Goal: Book appointment/travel/reservation

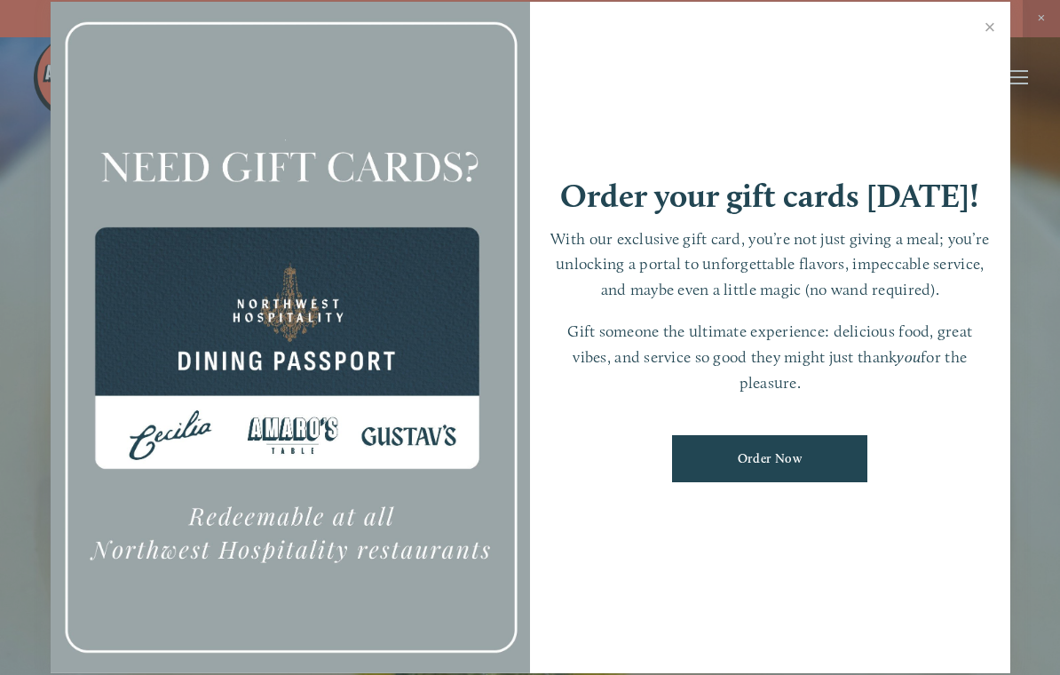
click at [998, 30] on link "Close" at bounding box center [990, 29] width 35 height 50
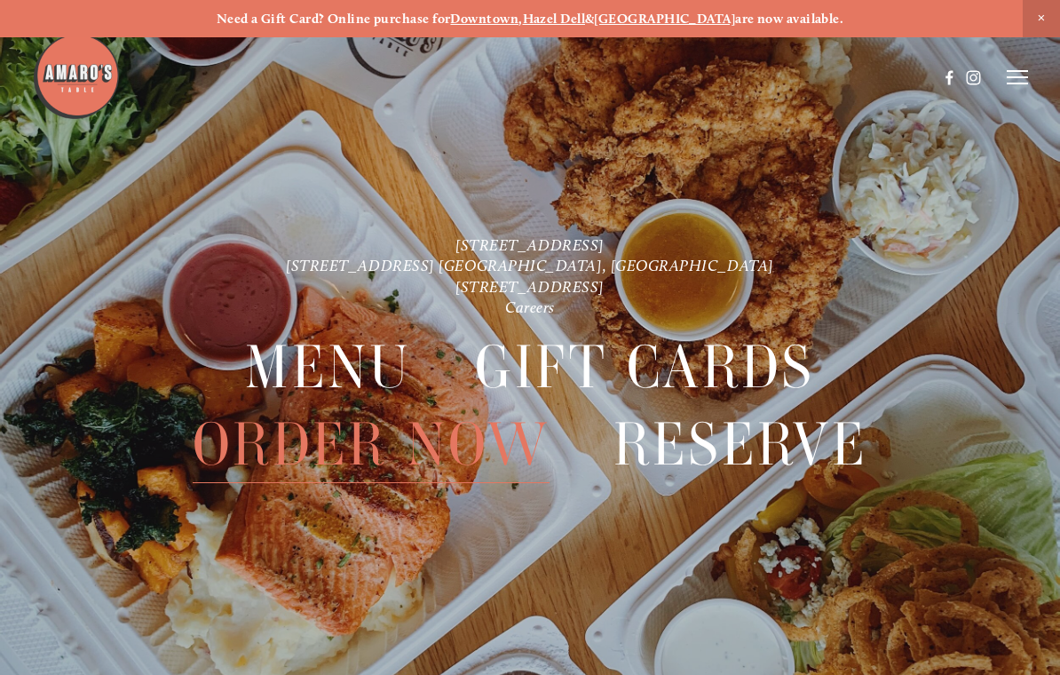
click at [586, 25] on strong "Hazel Dell" at bounding box center [554, 19] width 63 height 16
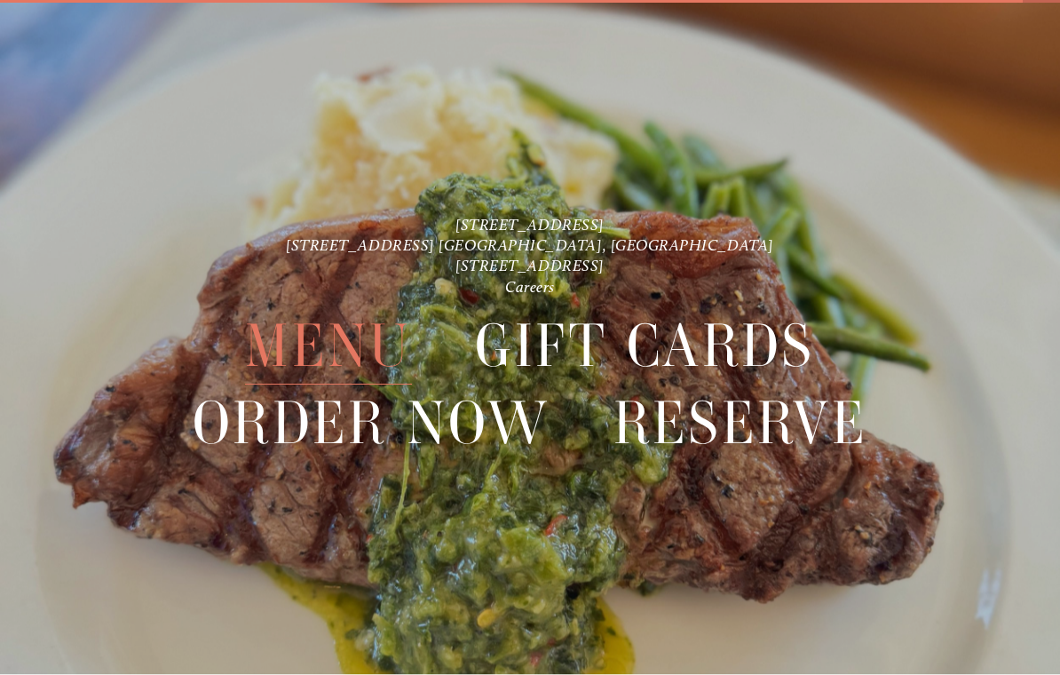
scroll to position [37, 0]
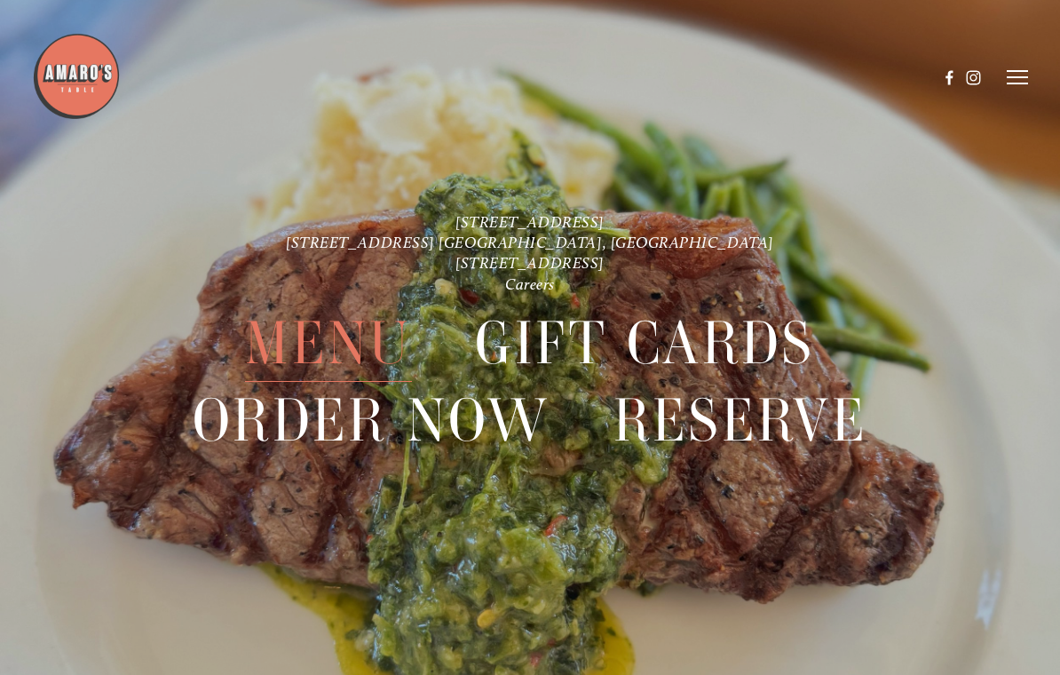
click at [724, 424] on span "Reserve" at bounding box center [740, 420] width 255 height 77
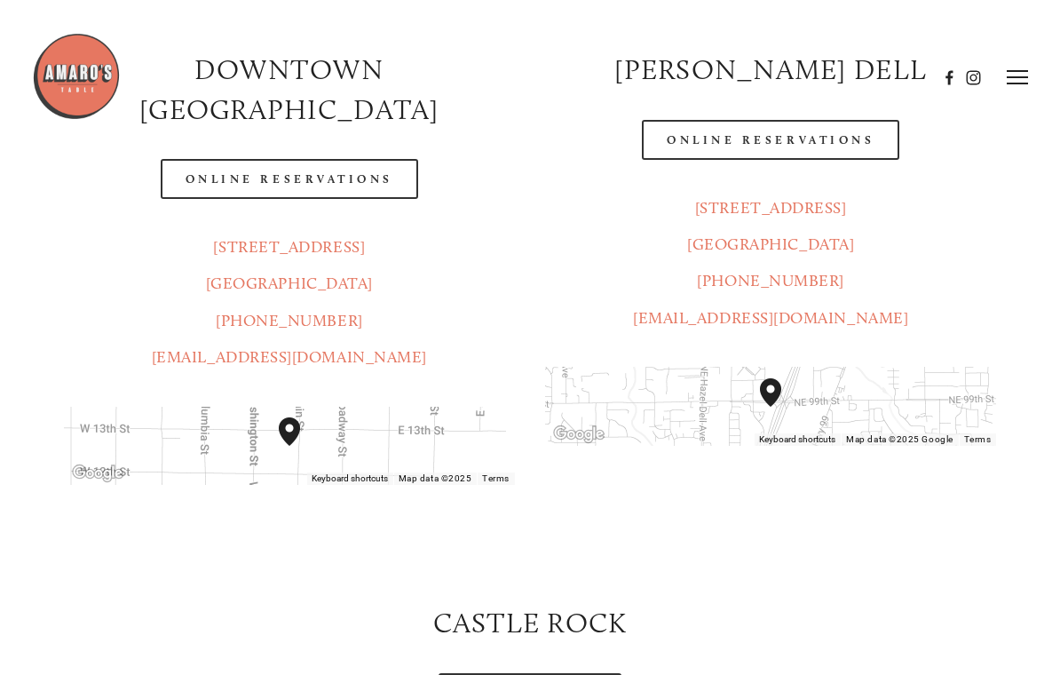
scroll to position [237, 0]
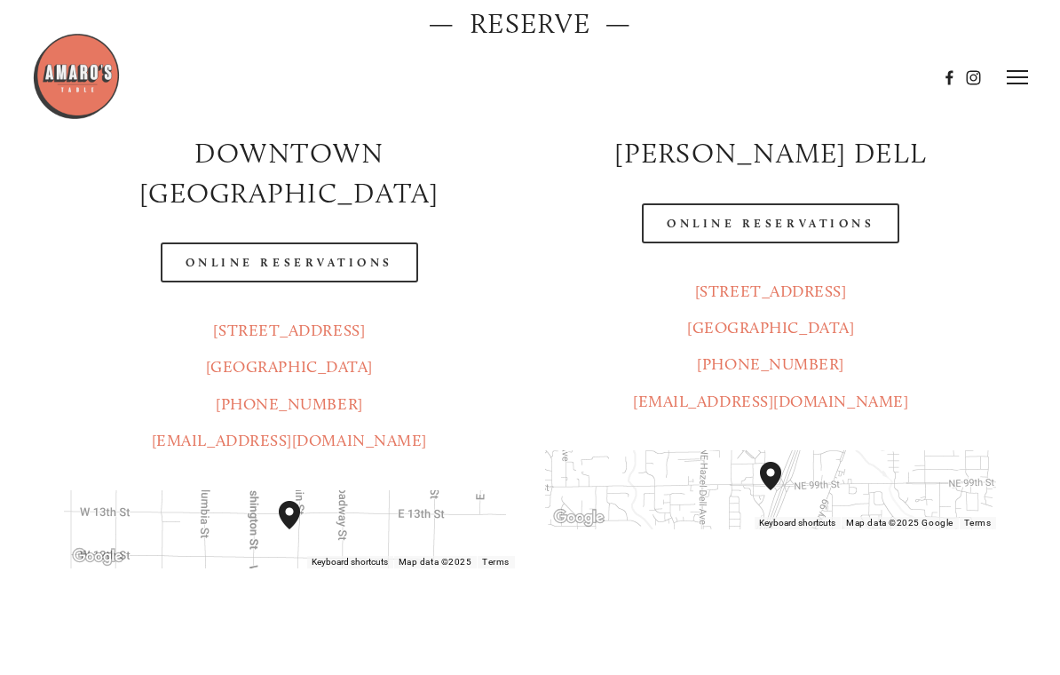
click at [855, 225] on link "Online Reservations" at bounding box center [770, 223] width 257 height 40
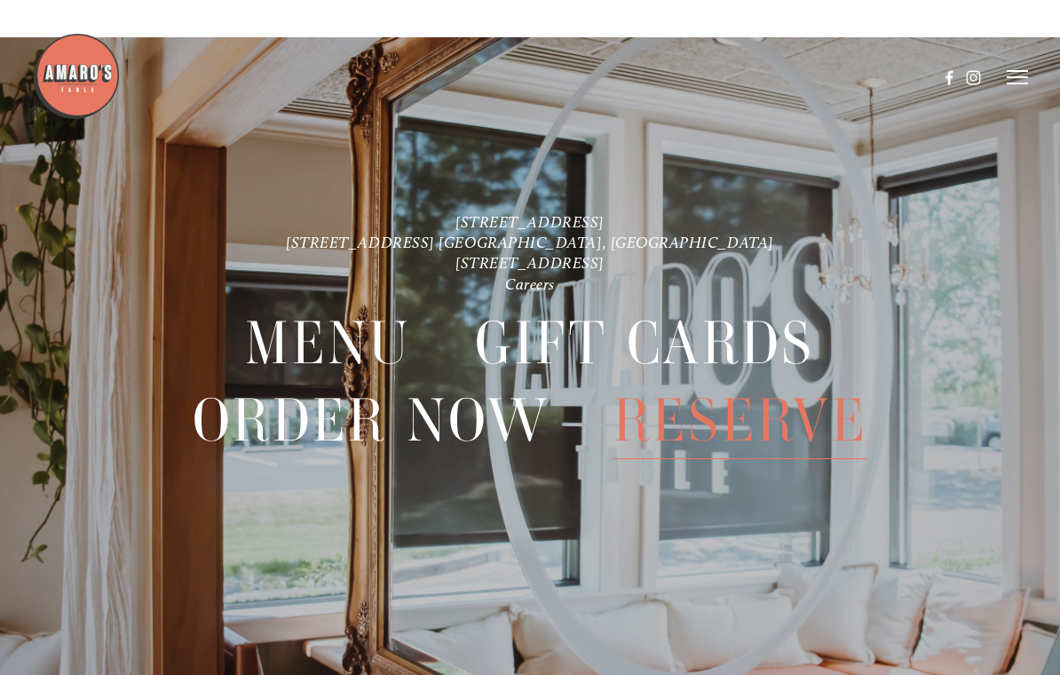
scroll to position [2651, 0]
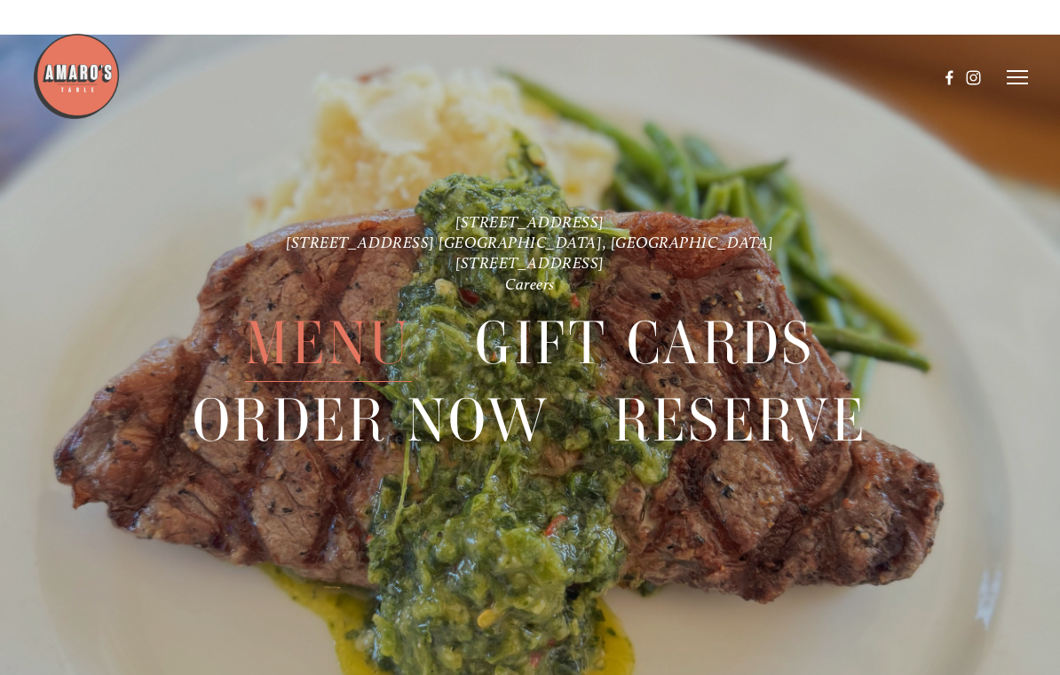
click at [348, 362] on span "Menu" at bounding box center [328, 342] width 166 height 77
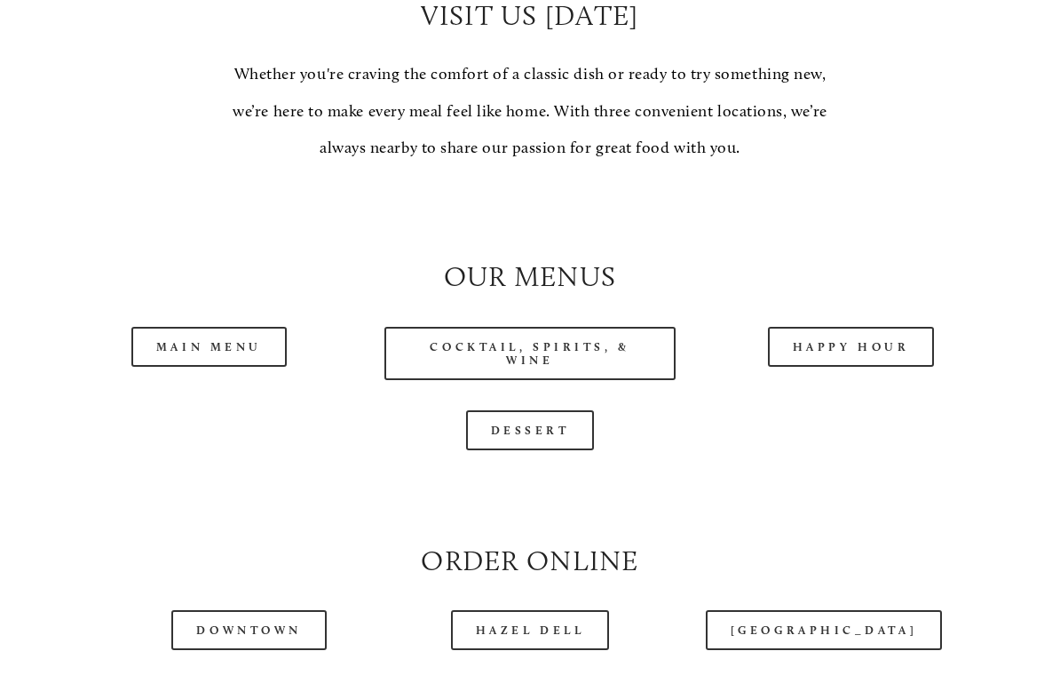
scroll to position [1456, 0]
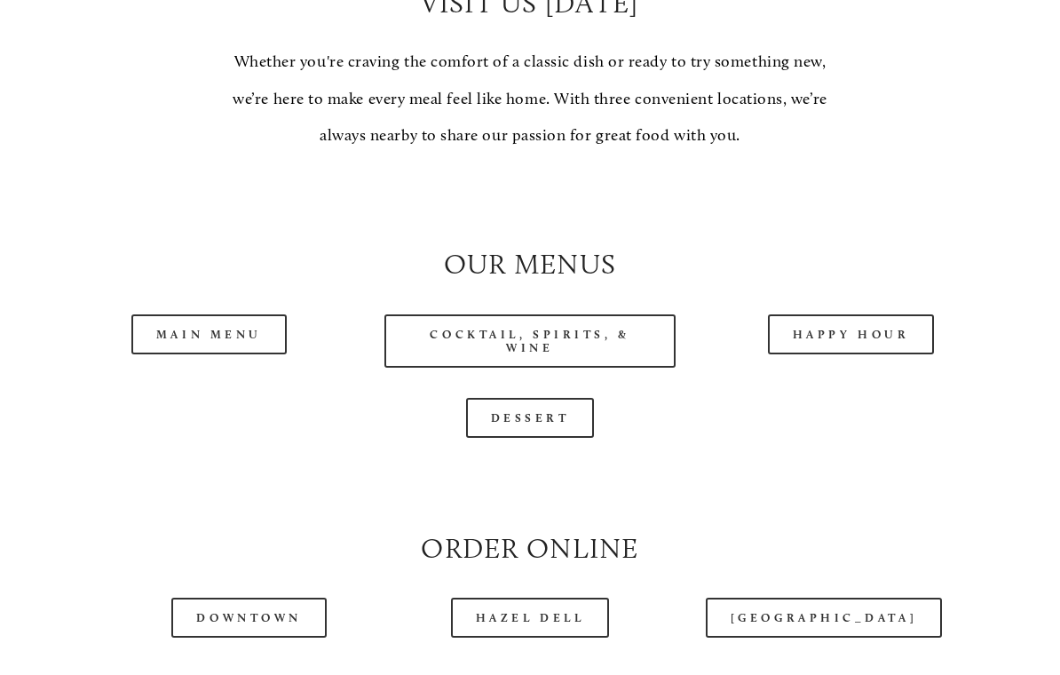
click at [831, 331] on link "Happy Hour" at bounding box center [851, 335] width 167 height 40
click at [204, 336] on link "Main Menu" at bounding box center [208, 335] width 155 height 40
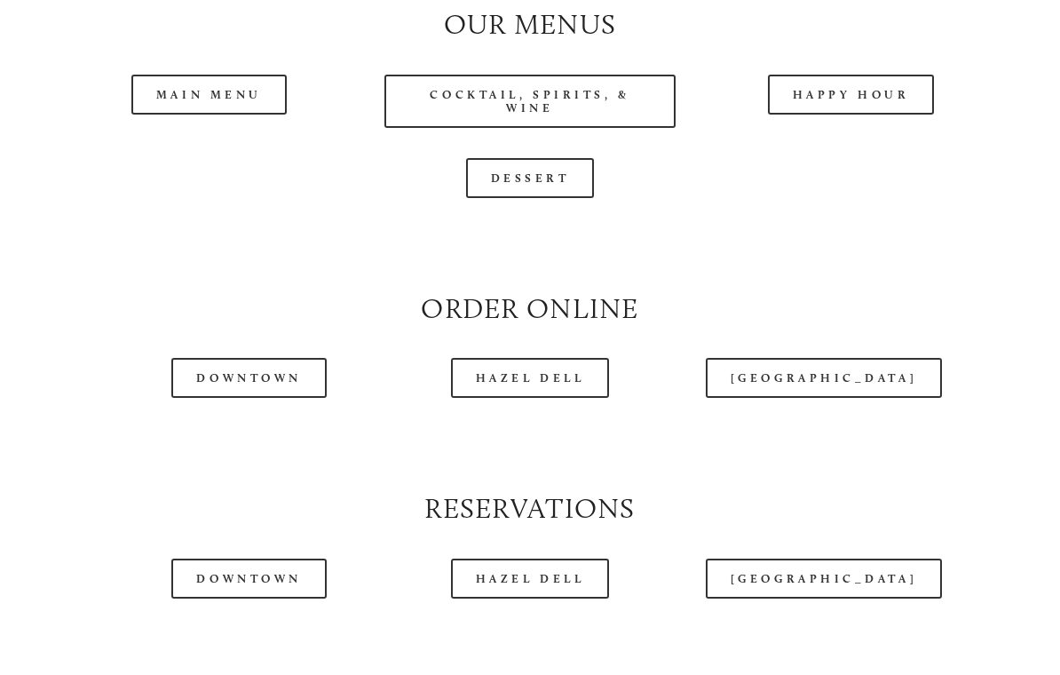
scroll to position [1710, 0]
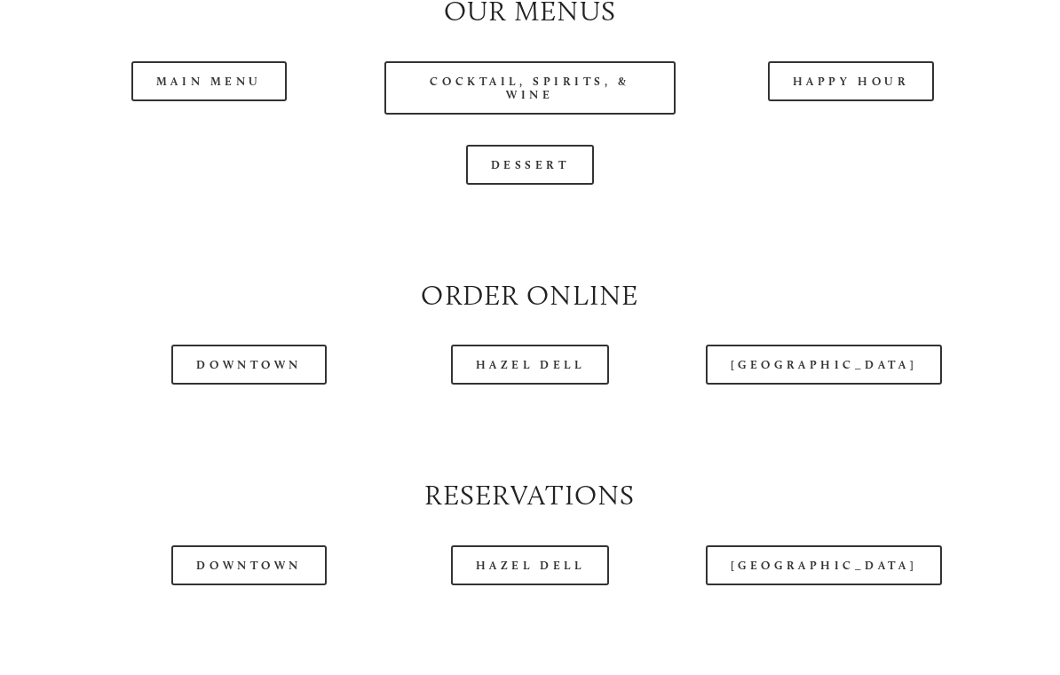
click at [530, 375] on link "Hazel Dell" at bounding box center [530, 364] width 159 height 40
click at [517, 565] on link "Hazel Dell" at bounding box center [530, 566] width 159 height 40
